Goal: Find specific page/section: Find specific page/section

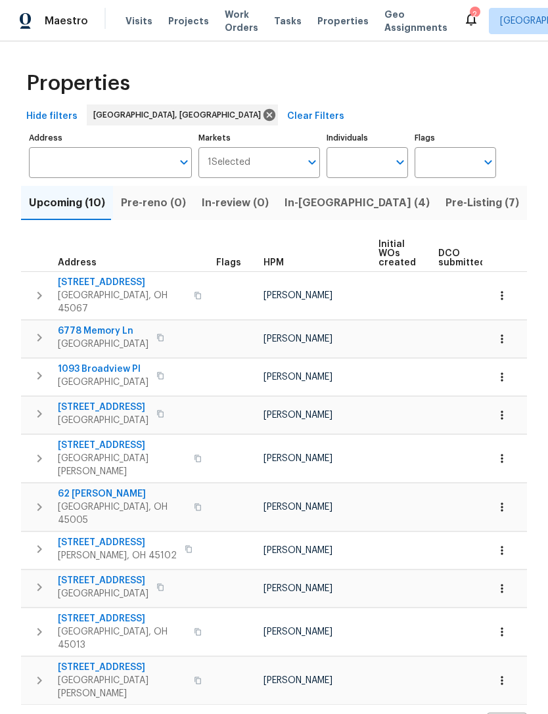
click at [445, 202] on span "Pre-Listing (7)" at bounding box center [482, 203] width 74 height 18
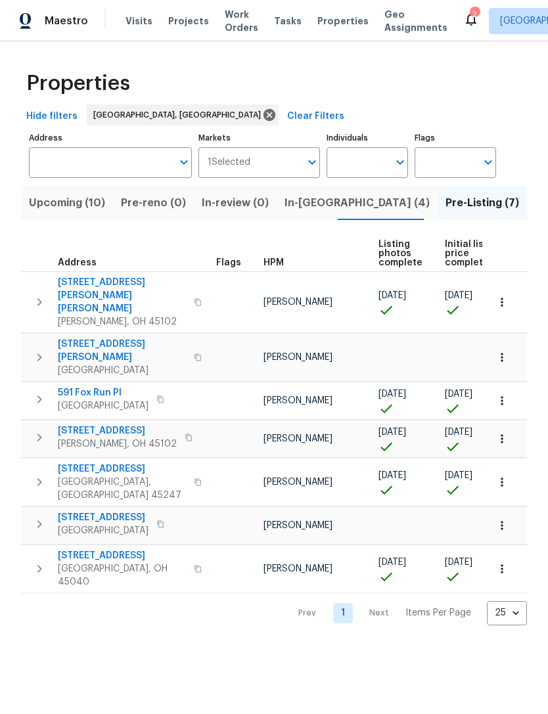
click at [121, 337] on span "[STREET_ADDRESS][PERSON_NAME]" at bounding box center [122, 350] width 128 height 26
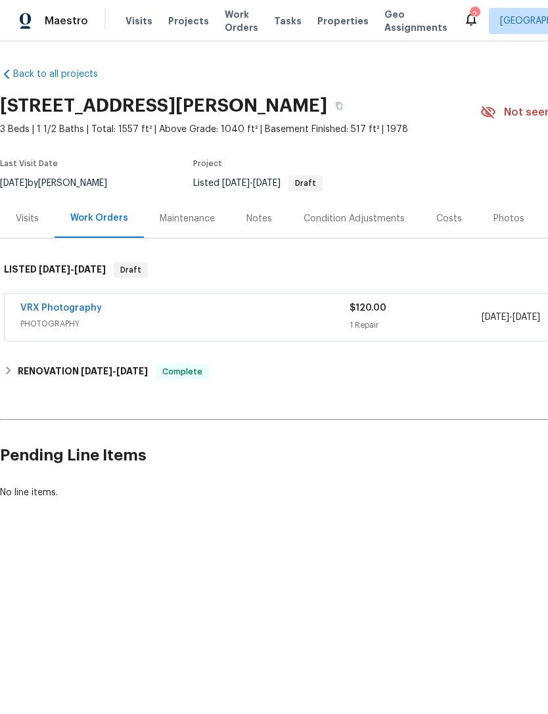
click at [511, 223] on div "Photos" at bounding box center [508, 218] width 31 height 13
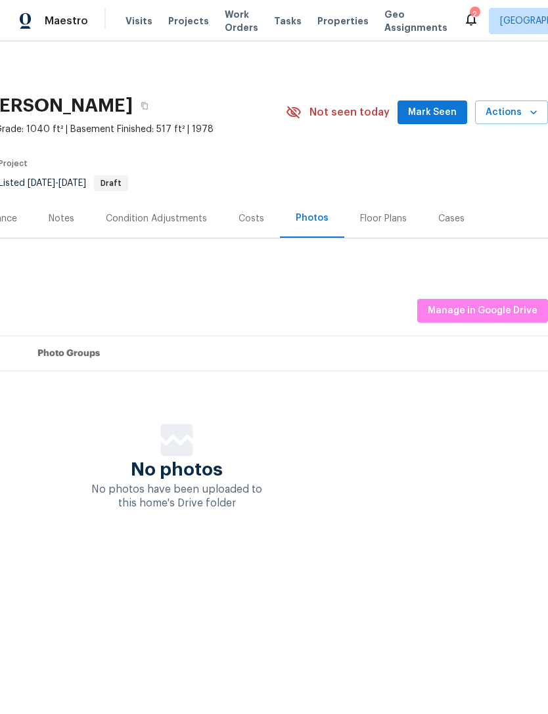
scroll to position [0, 194]
click at [464, 300] on button "Manage in Google Drive" at bounding box center [482, 311] width 131 height 24
click at [184, 18] on span "Projects" at bounding box center [188, 20] width 41 height 13
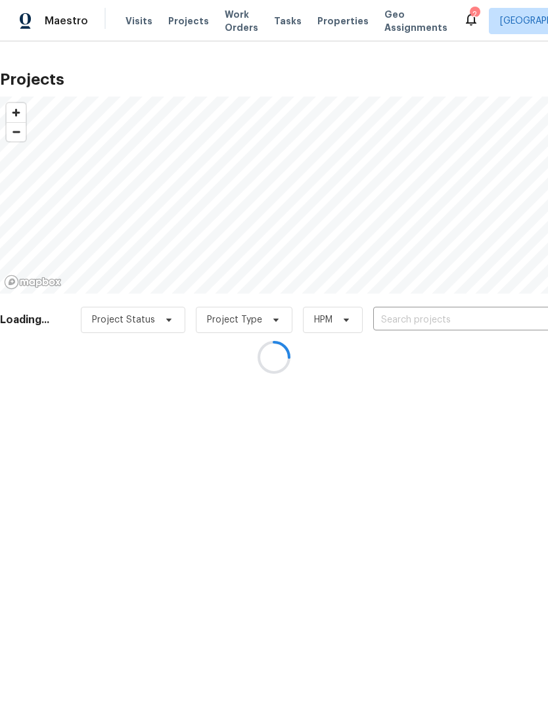
click at [469, 10] on div "2" at bounding box center [473, 14] width 9 height 13
click at [469, 12] on div "2" at bounding box center [473, 14] width 9 height 13
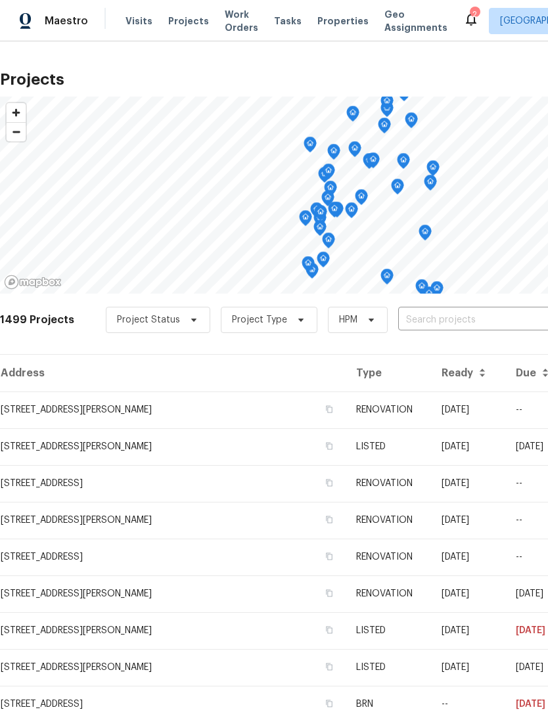
click at [466, 22] on icon at bounding box center [471, 19] width 11 height 13
